Goal: Task Accomplishment & Management: Manage account settings

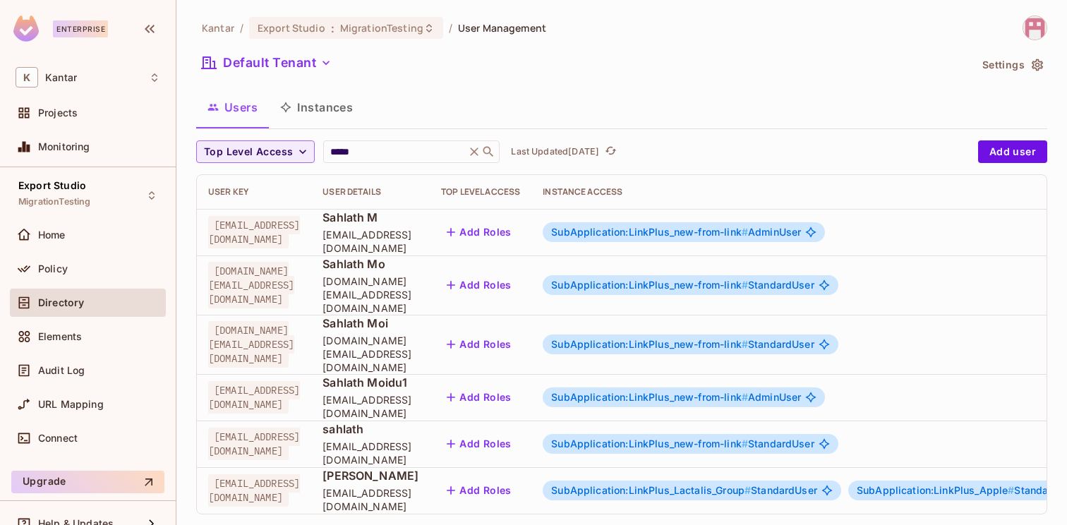
scroll to position [0, 250]
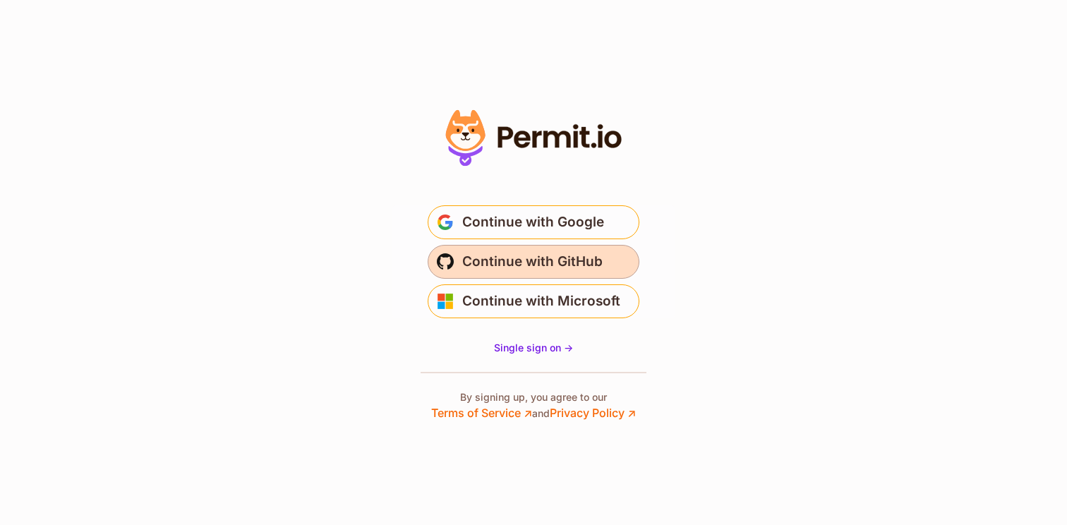
click at [522, 262] on span "Continue with GitHub" at bounding box center [532, 262] width 140 height 23
